Goal: Task Accomplishment & Management: Manage account settings

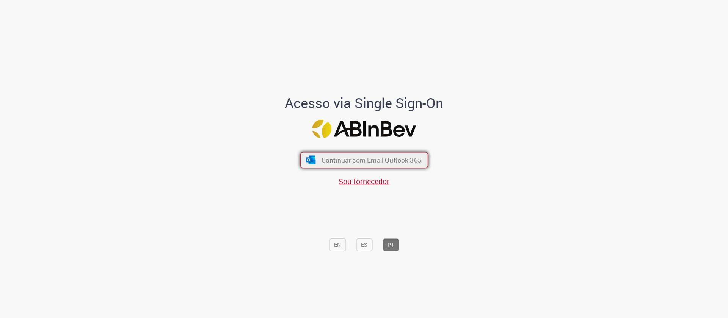
click at [383, 162] on span "Continuar com Email Outlook 365" at bounding box center [371, 160] width 100 height 9
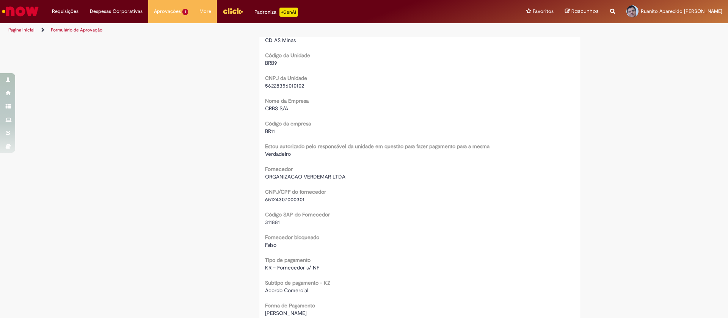
scroll to position [332, 0]
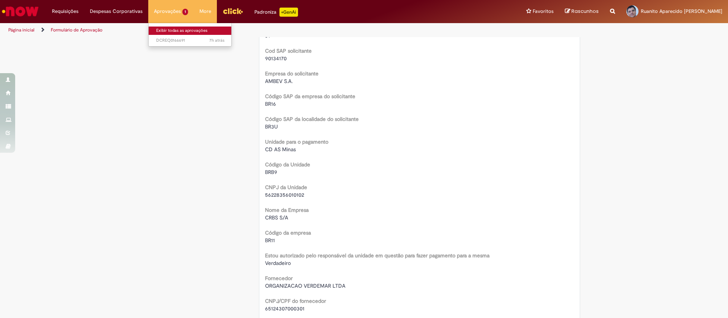
click at [165, 28] on link "Exibir todas as aprovações" at bounding box center [190, 31] width 83 height 8
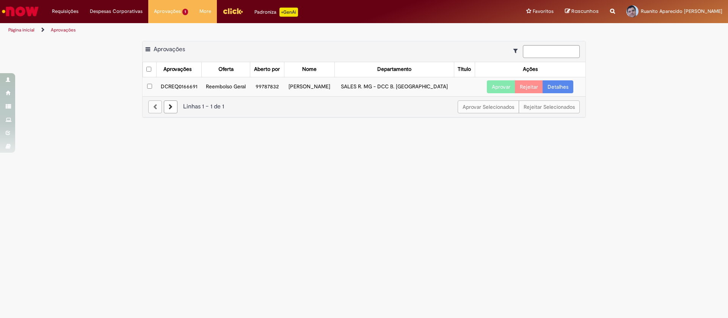
click at [562, 81] on link "Detalhes" at bounding box center [557, 86] width 31 height 13
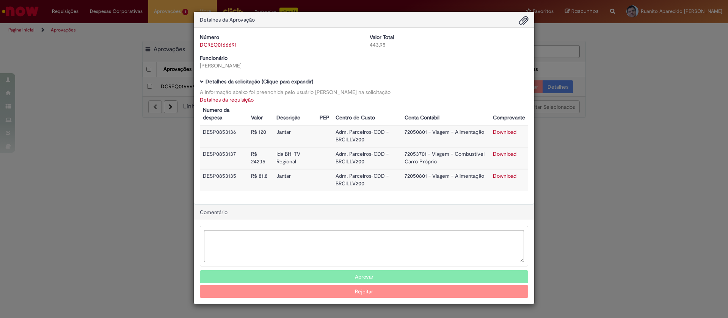
click at [395, 280] on button "Aprovar" at bounding box center [364, 276] width 328 height 13
